Goal: Information Seeking & Learning: Learn about a topic

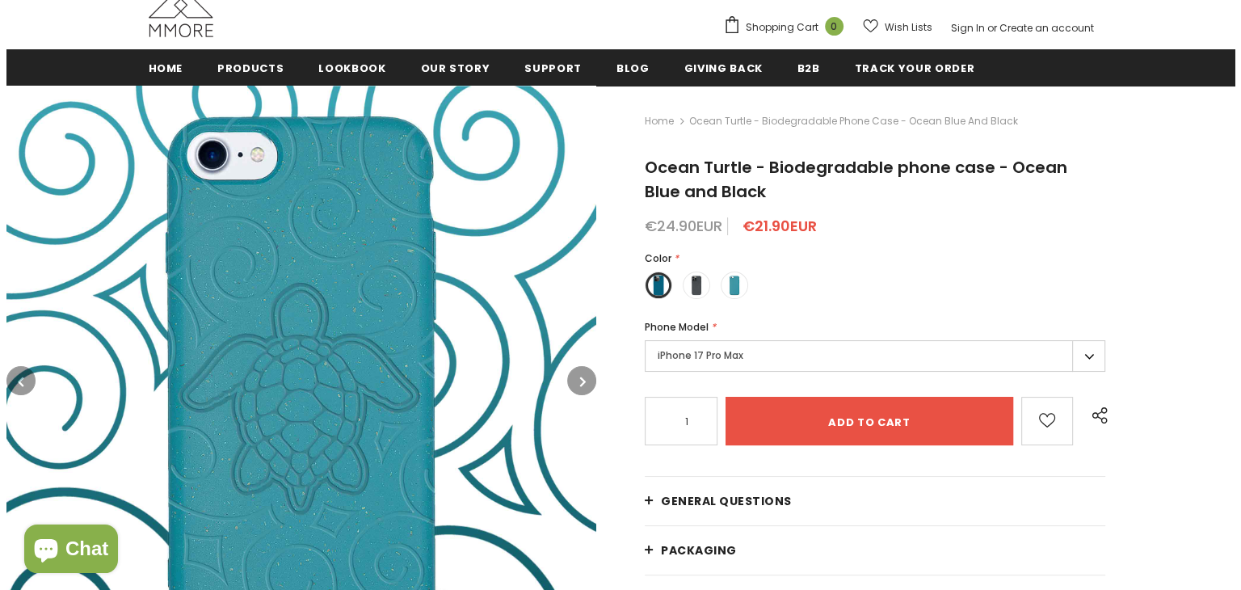
scroll to position [174, 0]
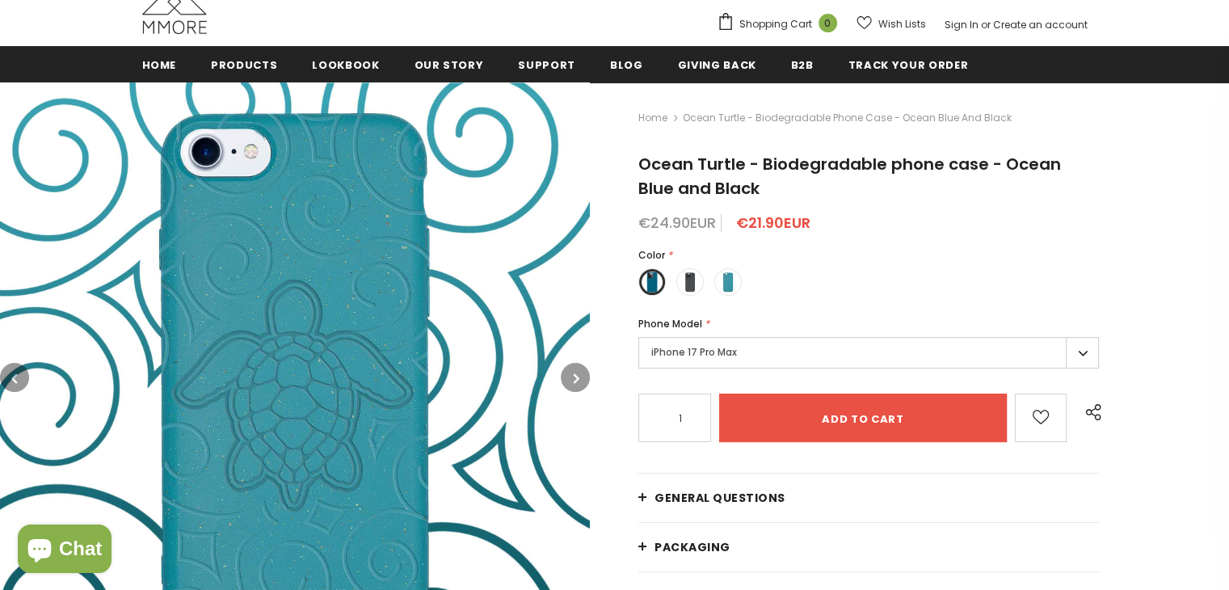
click at [579, 376] on button "button" at bounding box center [575, 377] width 29 height 29
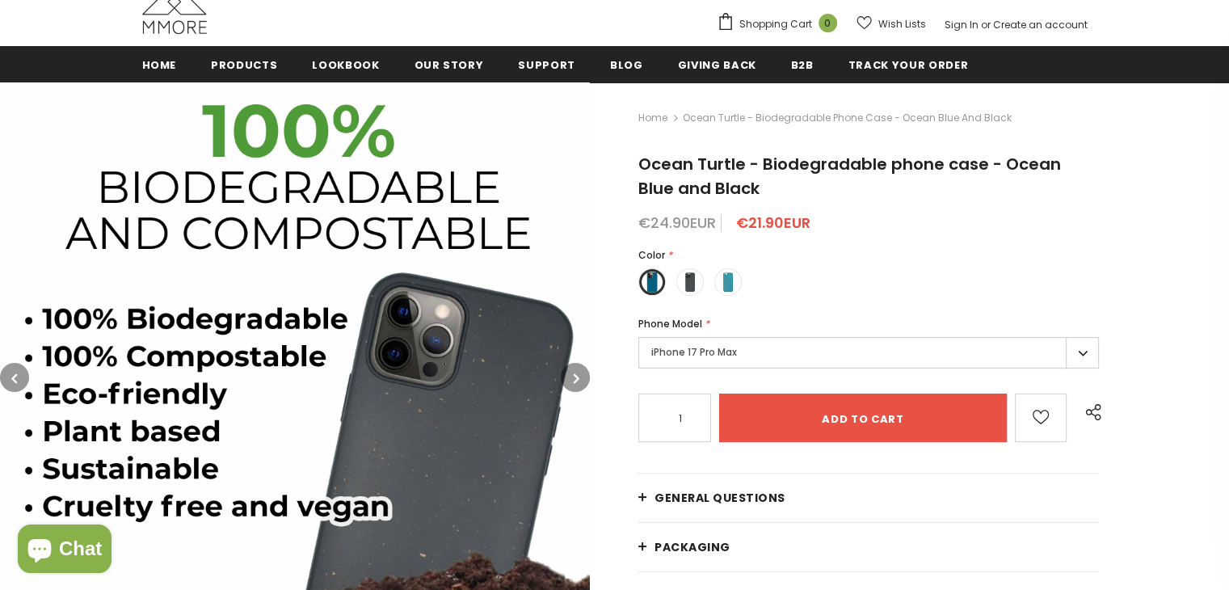
click at [579, 376] on button "button" at bounding box center [575, 377] width 29 height 29
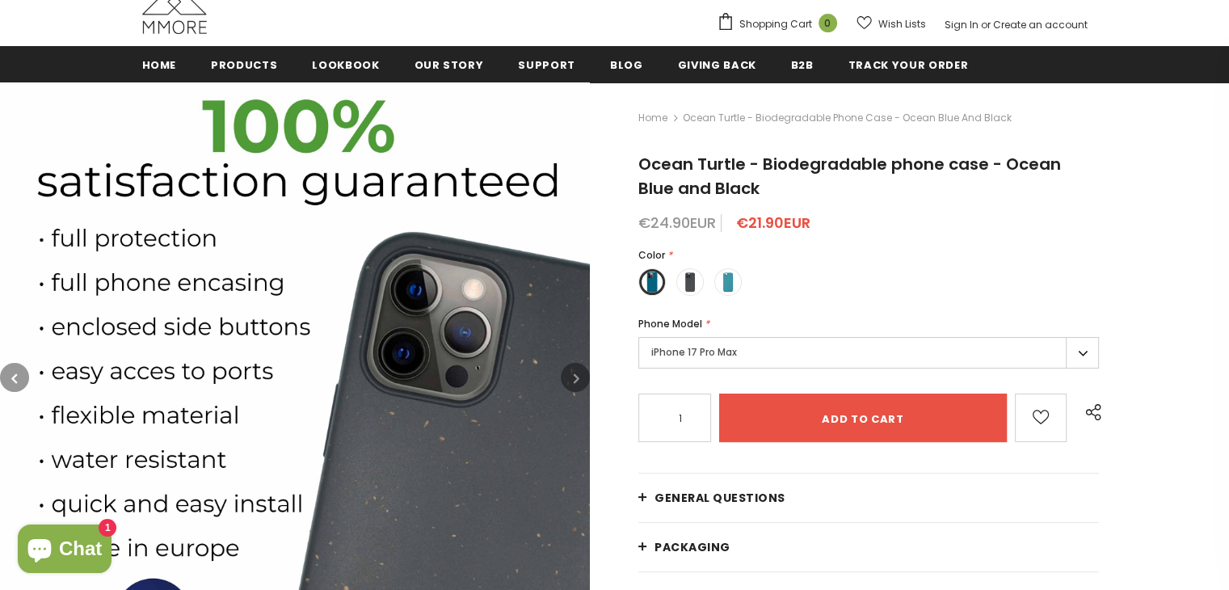
click at [13, 376] on icon "button" at bounding box center [14, 378] width 6 height 16
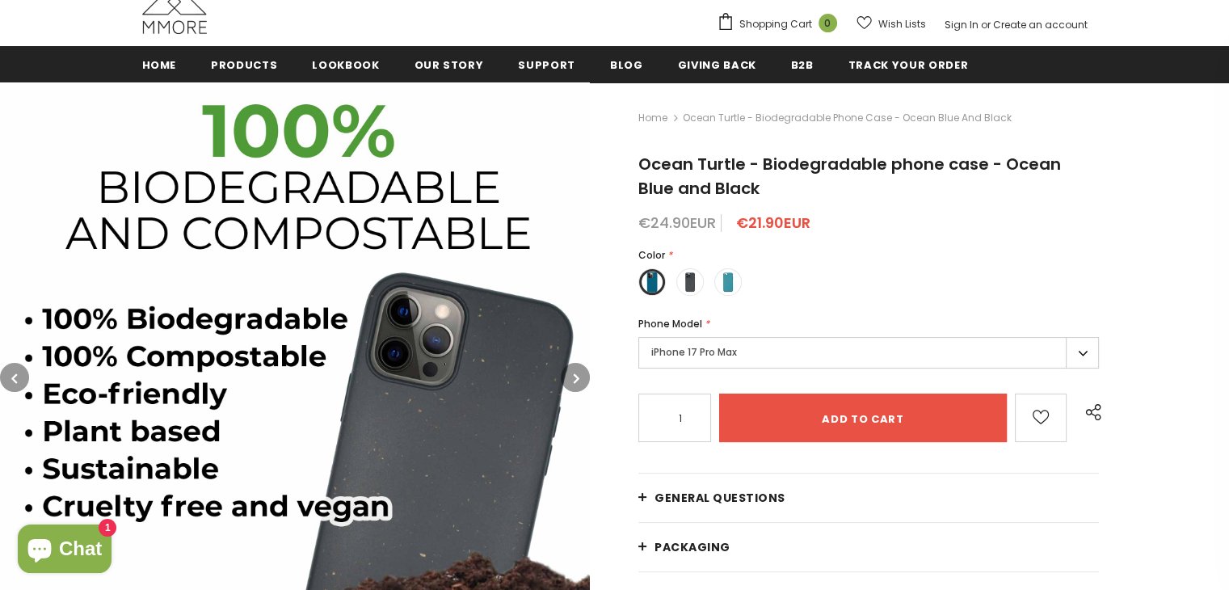
click at [258, 280] on img at bounding box center [295, 377] width 590 height 590
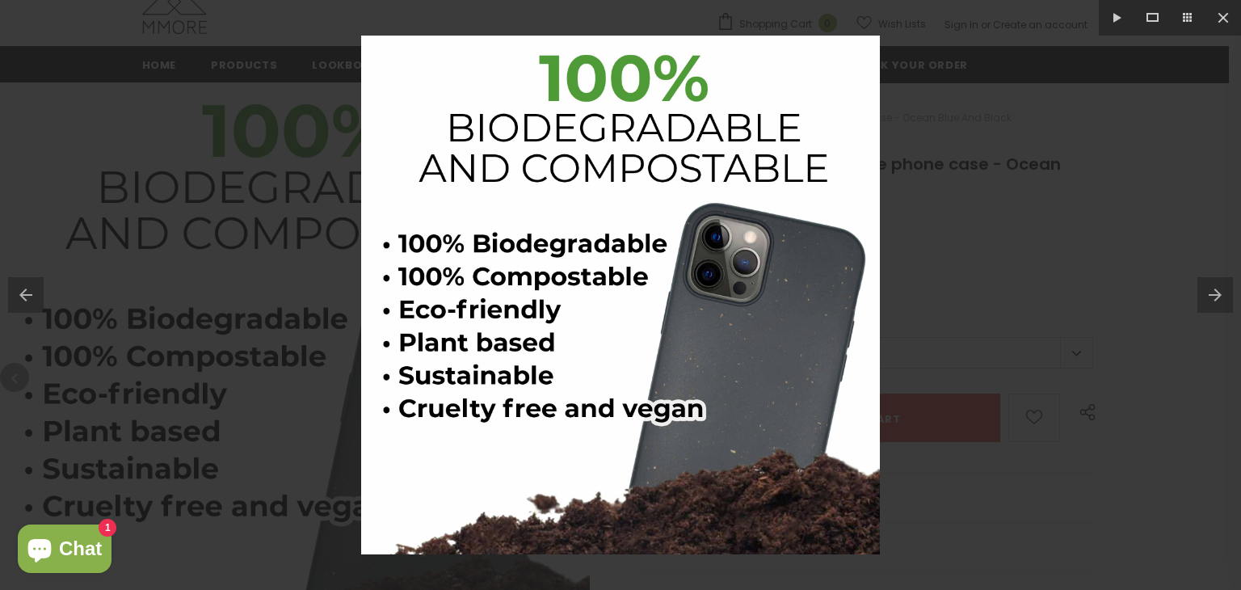
click at [258, 280] on div at bounding box center [620, 295] width 1241 height 590
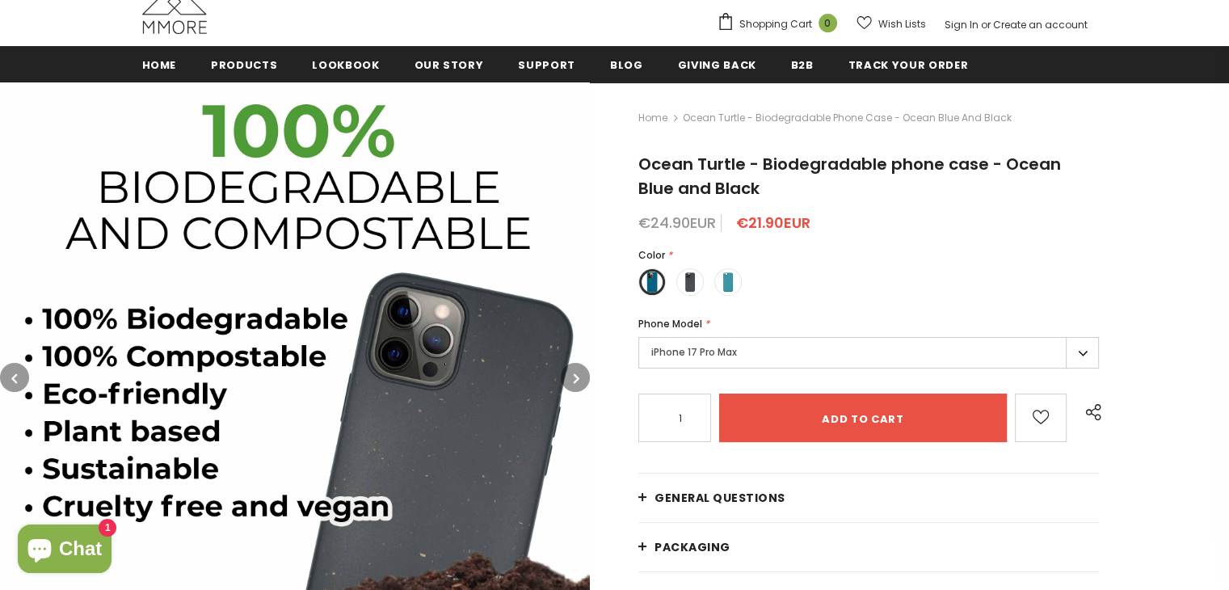
click at [328, 288] on img at bounding box center [295, 377] width 590 height 590
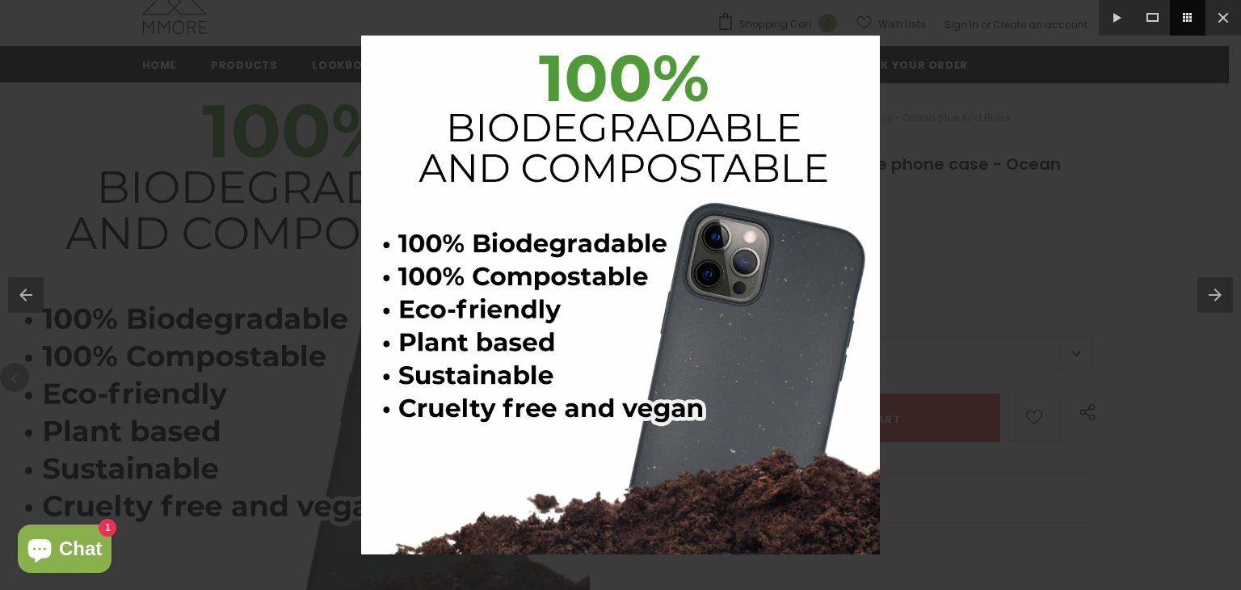
click at [1185, 14] on button at bounding box center [1188, 18] width 36 height 36
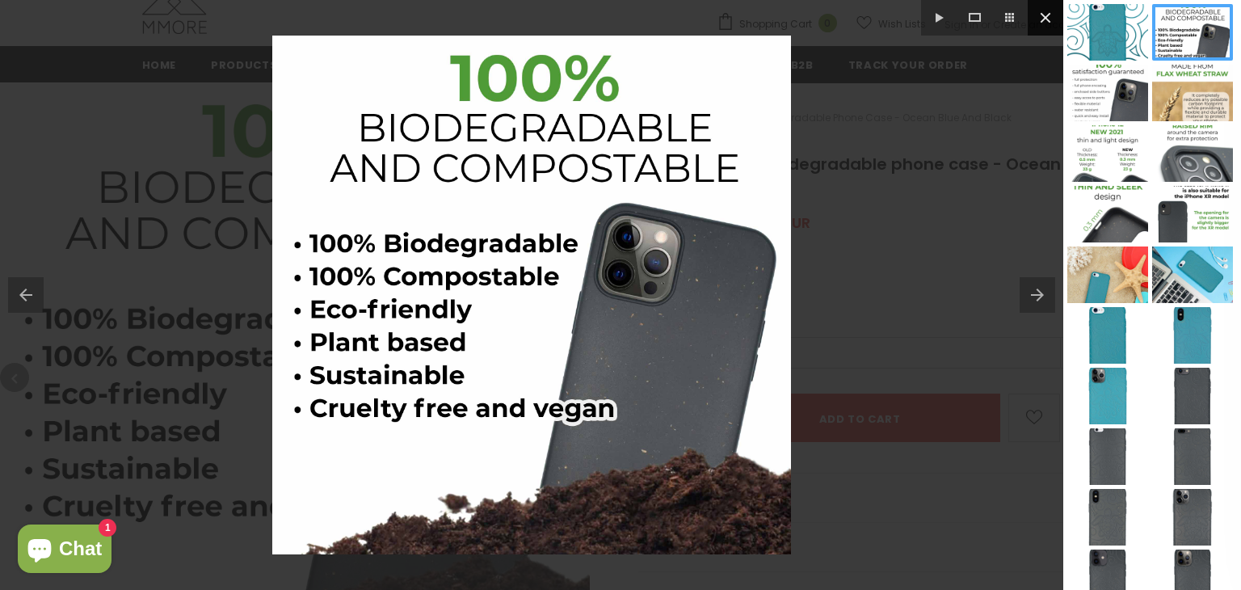
click at [1045, 6] on button at bounding box center [1045, 18] width 36 height 36
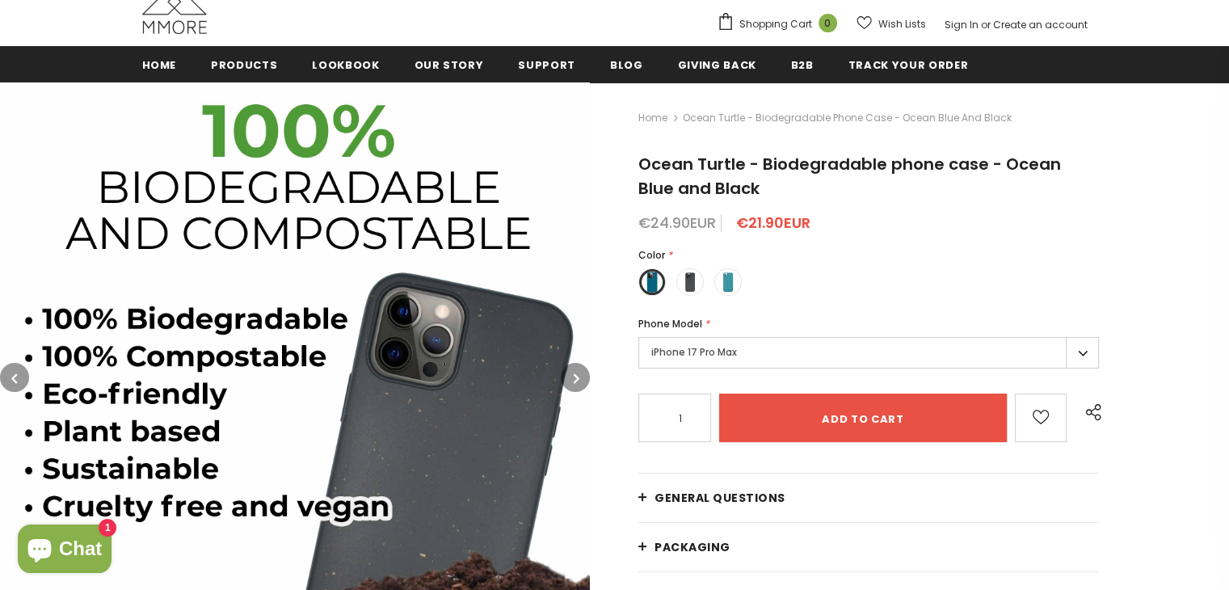
click at [391, 276] on img at bounding box center [295, 377] width 590 height 590
